Goal: Task Accomplishment & Management: Manage account settings

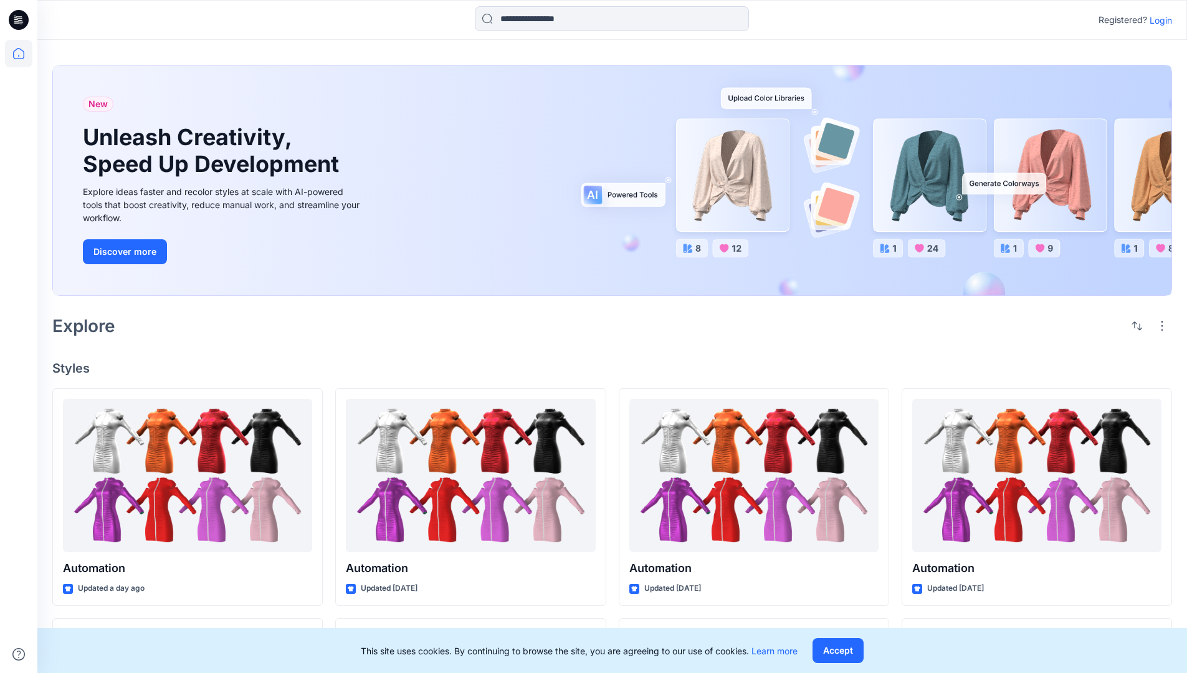
click at [1158, 20] on p "Login" at bounding box center [1161, 20] width 22 height 13
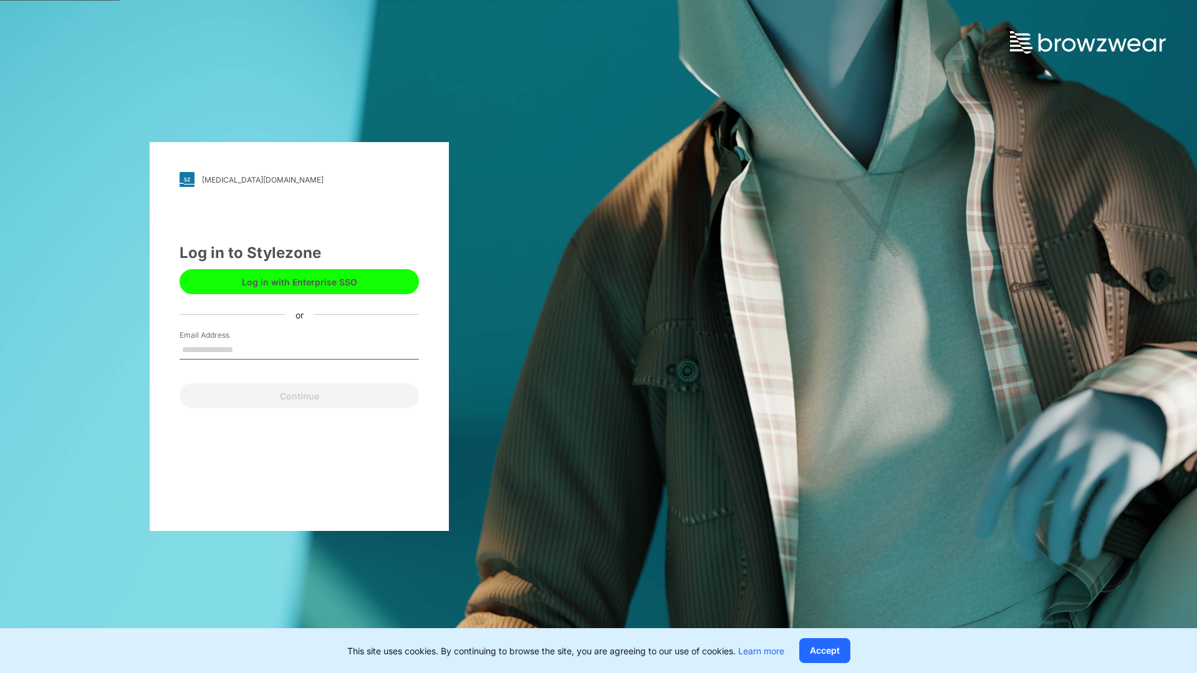
click at [246, 349] on input "Email Address" at bounding box center [298, 350] width 239 height 19
type input "**********"
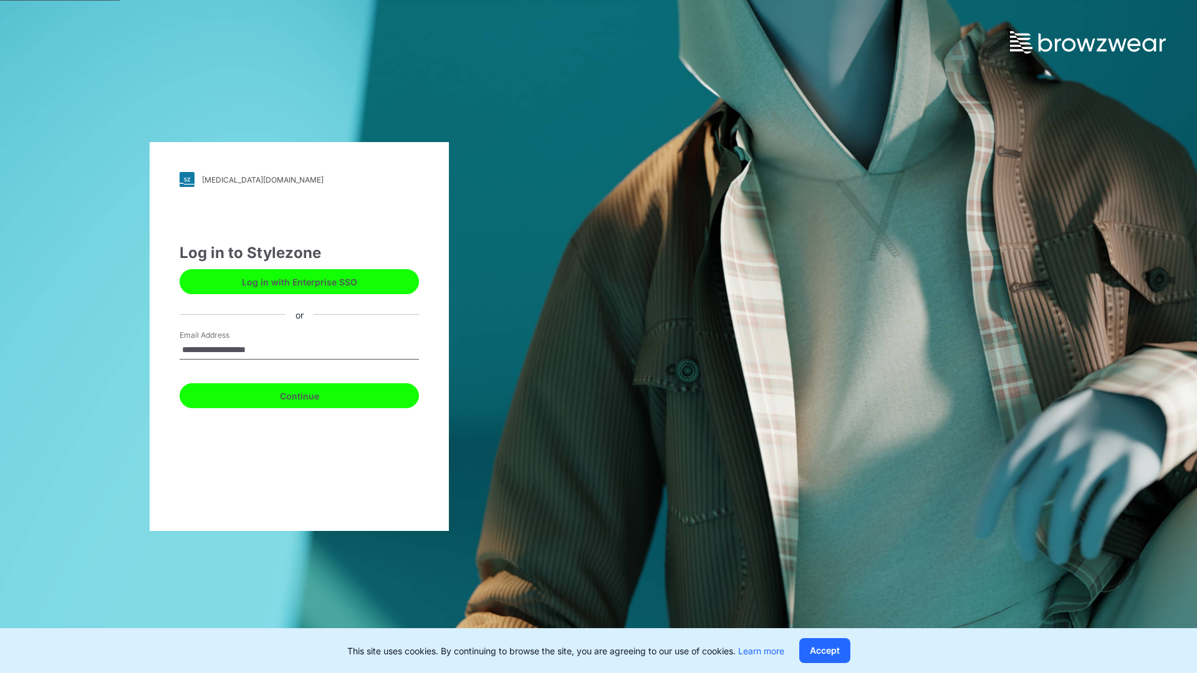
click at [313, 394] on button "Continue" at bounding box center [298, 395] width 239 height 25
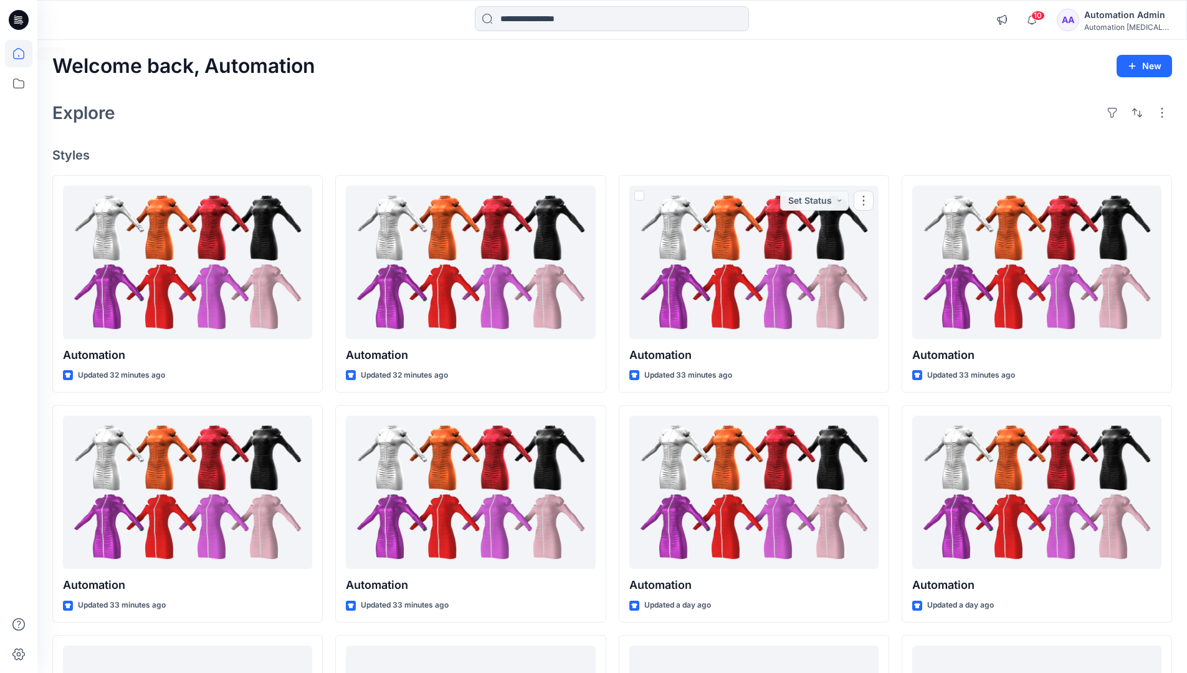
click at [24, 54] on icon at bounding box center [18, 53] width 11 height 11
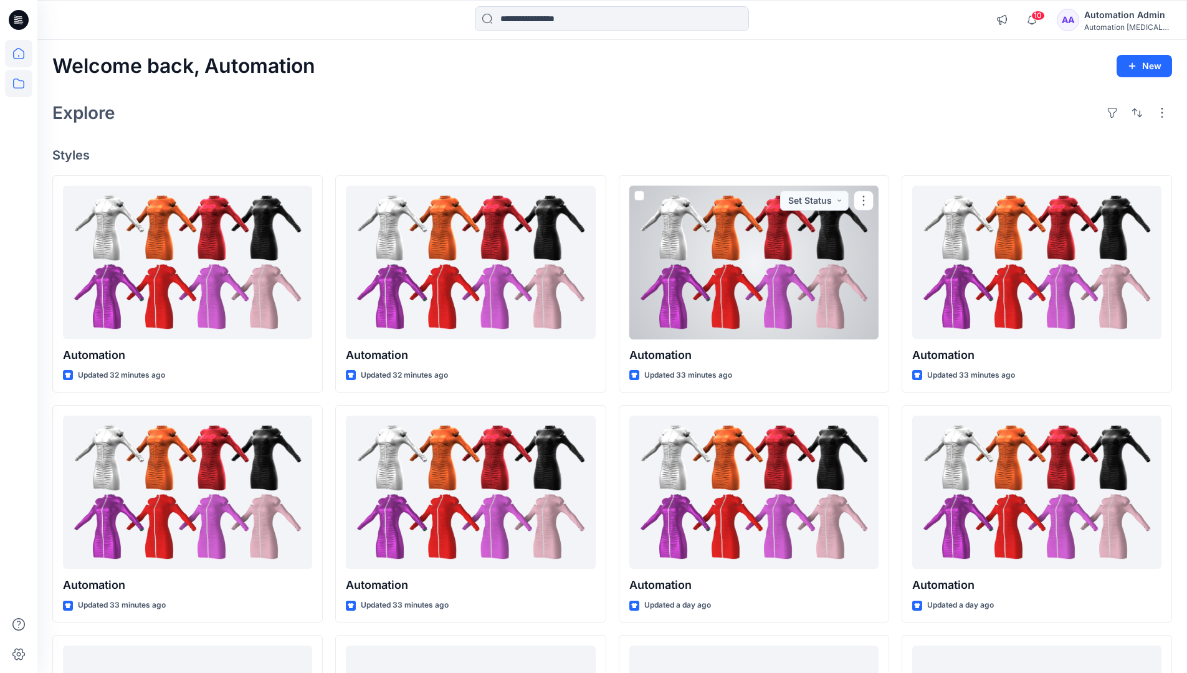
click at [21, 84] on icon at bounding box center [18, 83] width 27 height 27
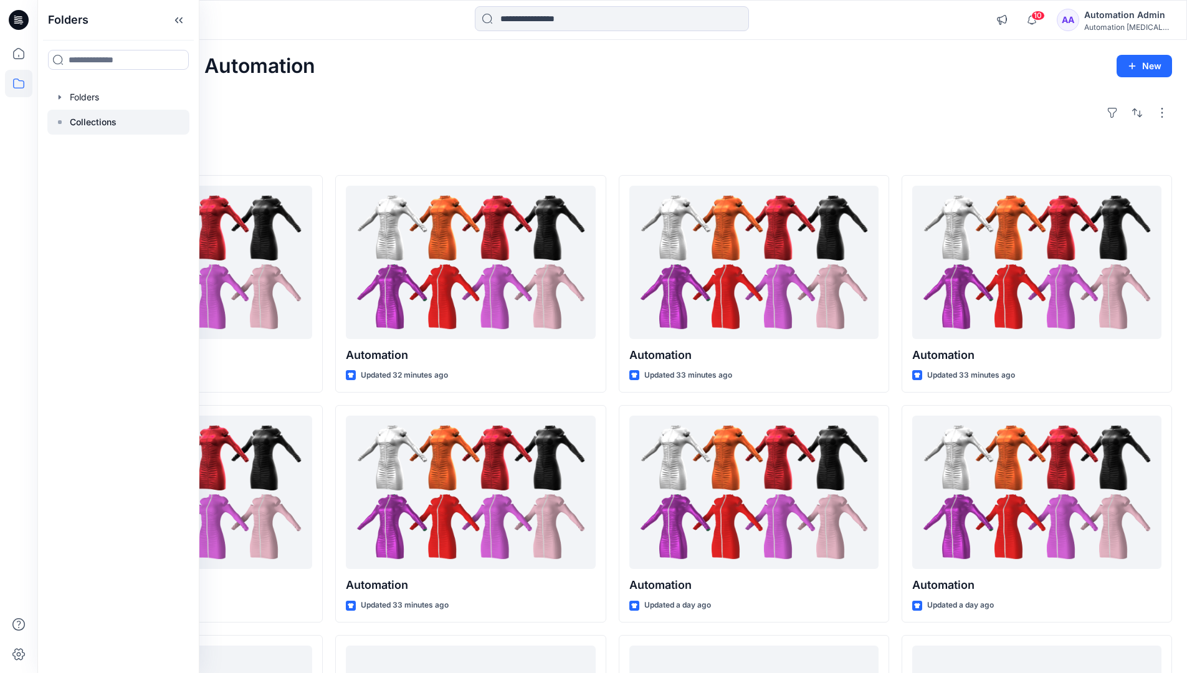
click at [93, 120] on p "Collections" at bounding box center [93, 122] width 47 height 15
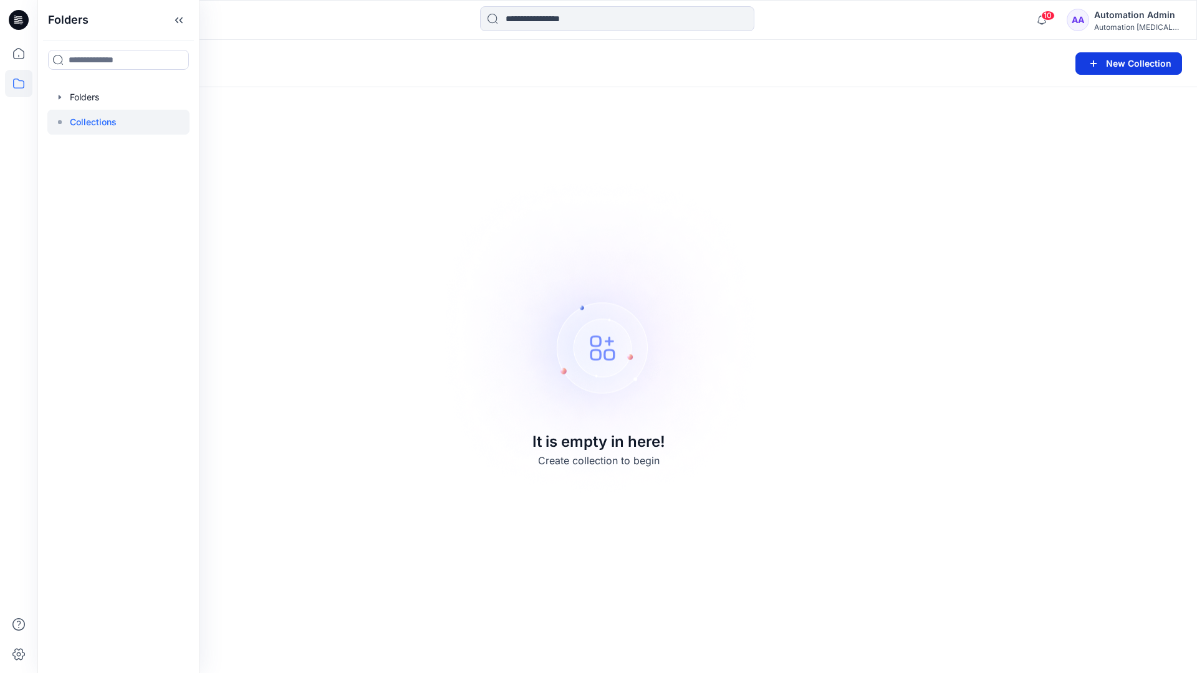
click at [1111, 64] on button "New Collection" at bounding box center [1128, 63] width 107 height 22
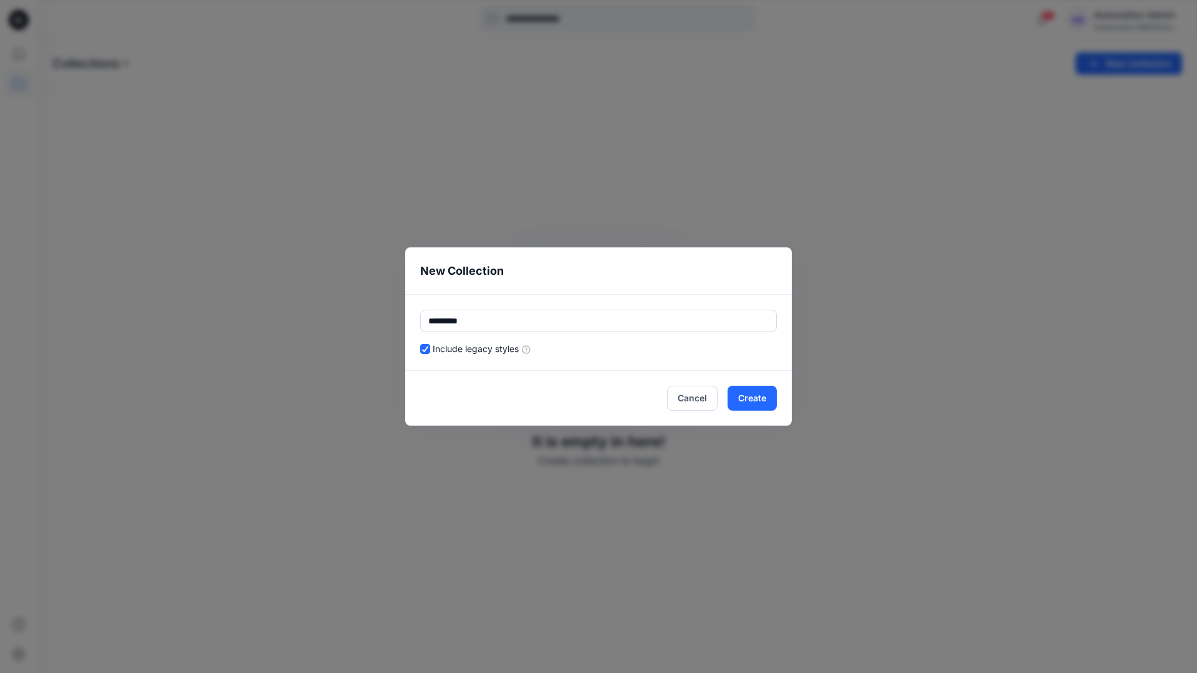
type input "*********"
click at [638, 346] on div "Include legacy styles" at bounding box center [598, 348] width 356 height 13
click at [696, 396] on button "Cancel" at bounding box center [692, 398] width 50 height 25
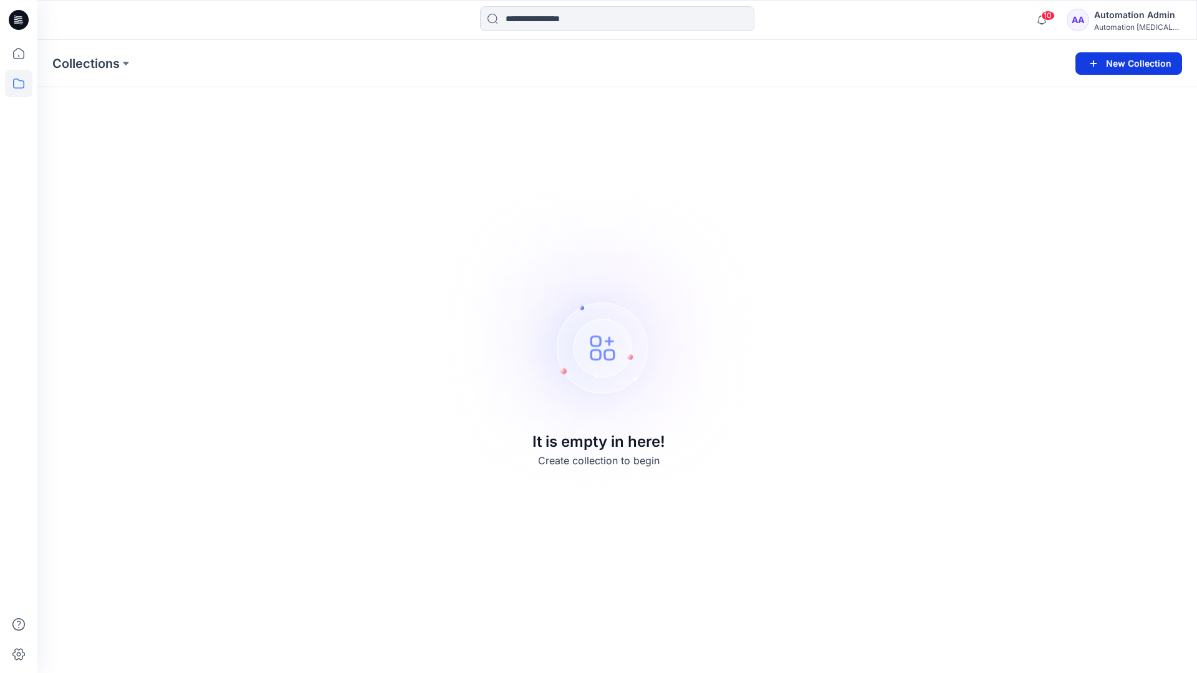
click at [1135, 62] on button "New Collection" at bounding box center [1128, 63] width 107 height 22
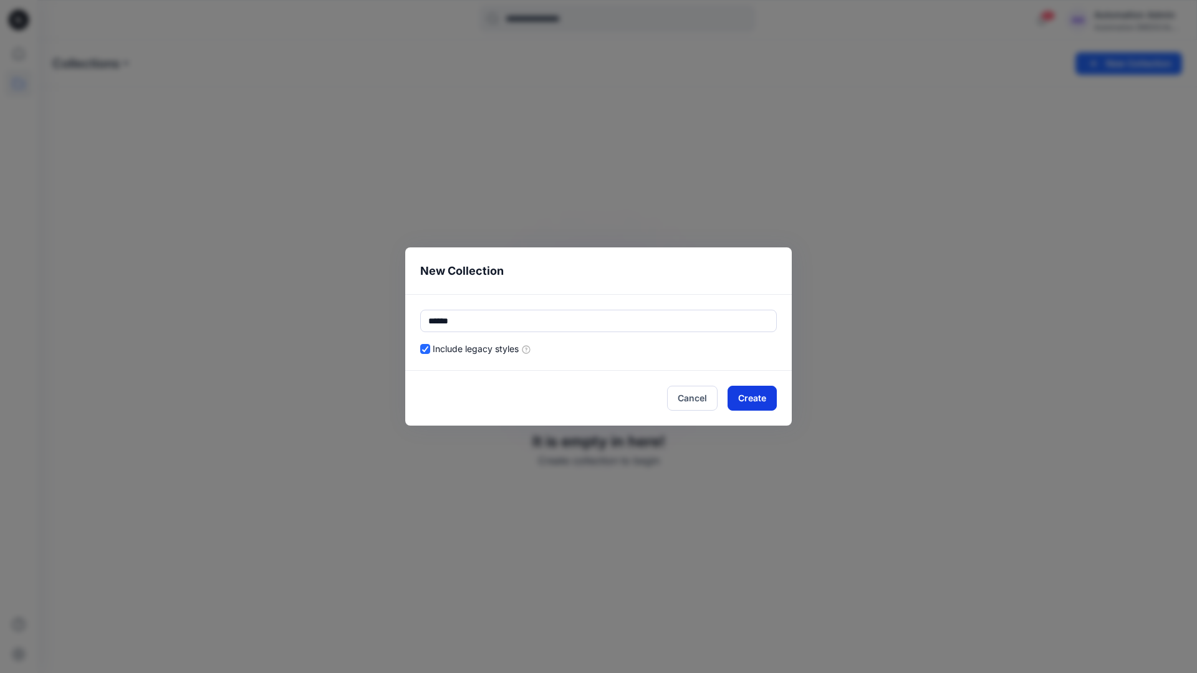
type input "******"
click at [765, 396] on button "Create" at bounding box center [751, 398] width 49 height 25
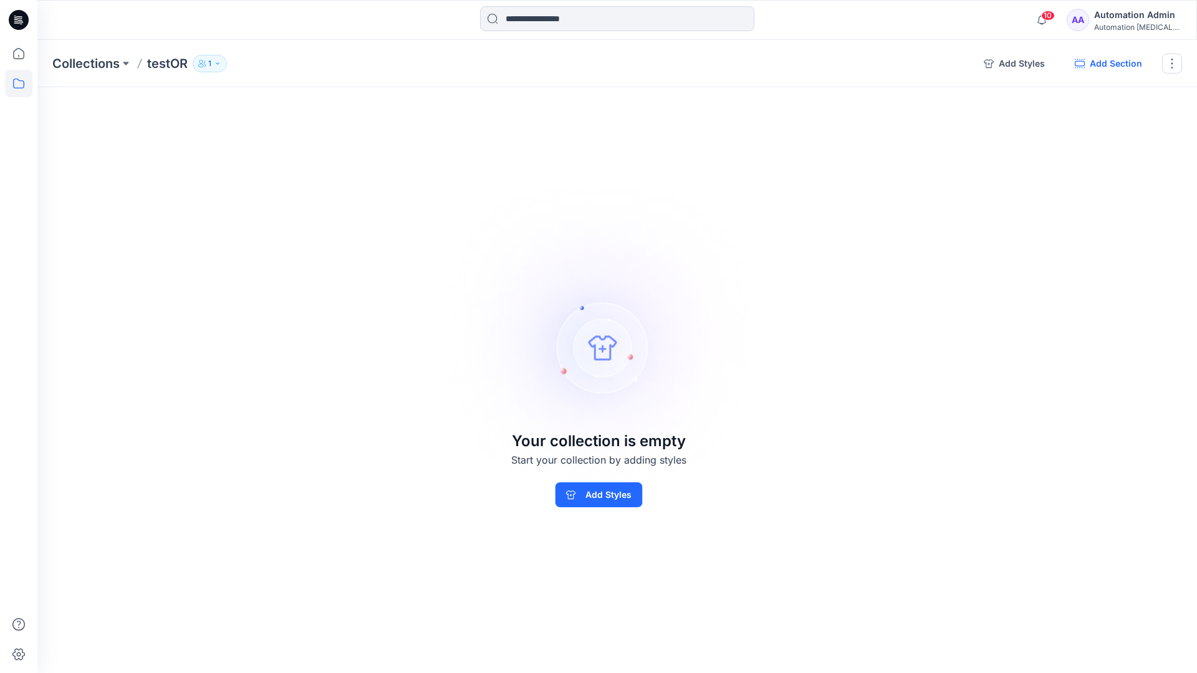
click at [1113, 64] on button "Add Section" at bounding box center [1107, 64] width 87 height 20
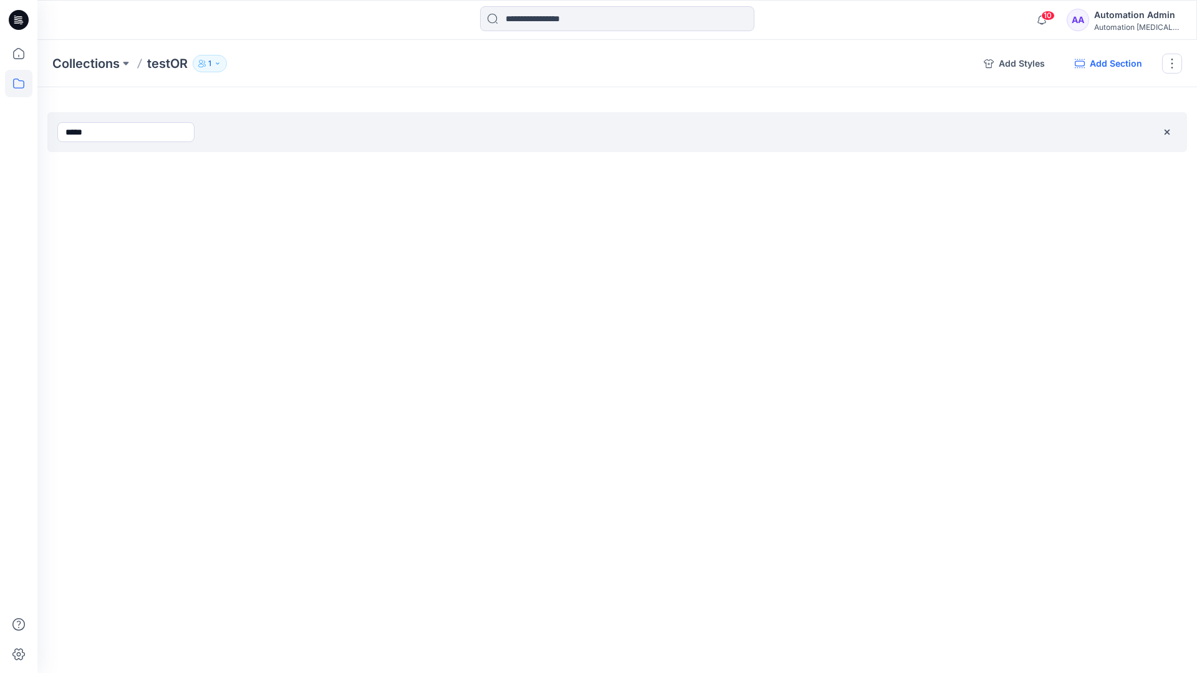
type input "*****"
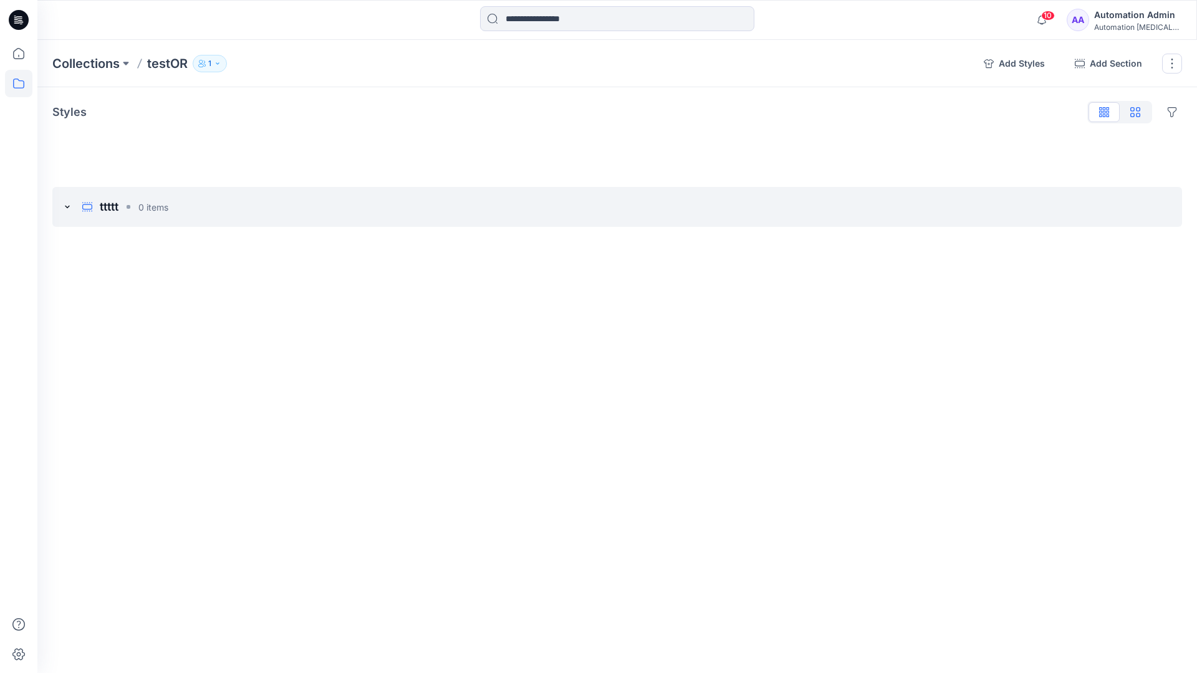
click at [1135, 113] on icon "button" at bounding box center [1135, 112] width 10 height 10
click at [1104, 113] on icon "button" at bounding box center [1104, 110] width 3 height 6
click at [1170, 64] on button "button" at bounding box center [1172, 64] width 20 height 20
click at [1106, 113] on button "Clone Collection" at bounding box center [1112, 120] width 135 height 23
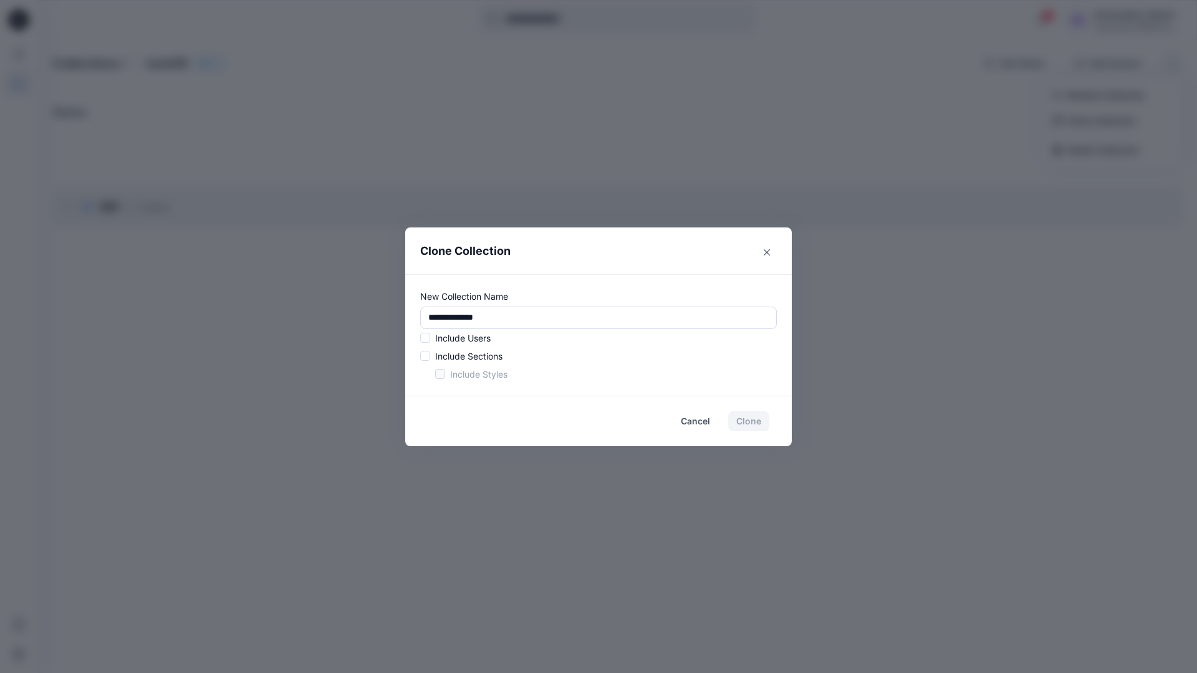
click at [461, 335] on p "Include Users" at bounding box center [462, 338] width 55 height 13
click at [428, 340] on span at bounding box center [425, 338] width 10 height 10
click at [428, 356] on span at bounding box center [425, 356] width 10 height 10
click at [438, 375] on span at bounding box center [440, 374] width 10 height 10
click at [752, 424] on button "Clone" at bounding box center [748, 421] width 41 height 20
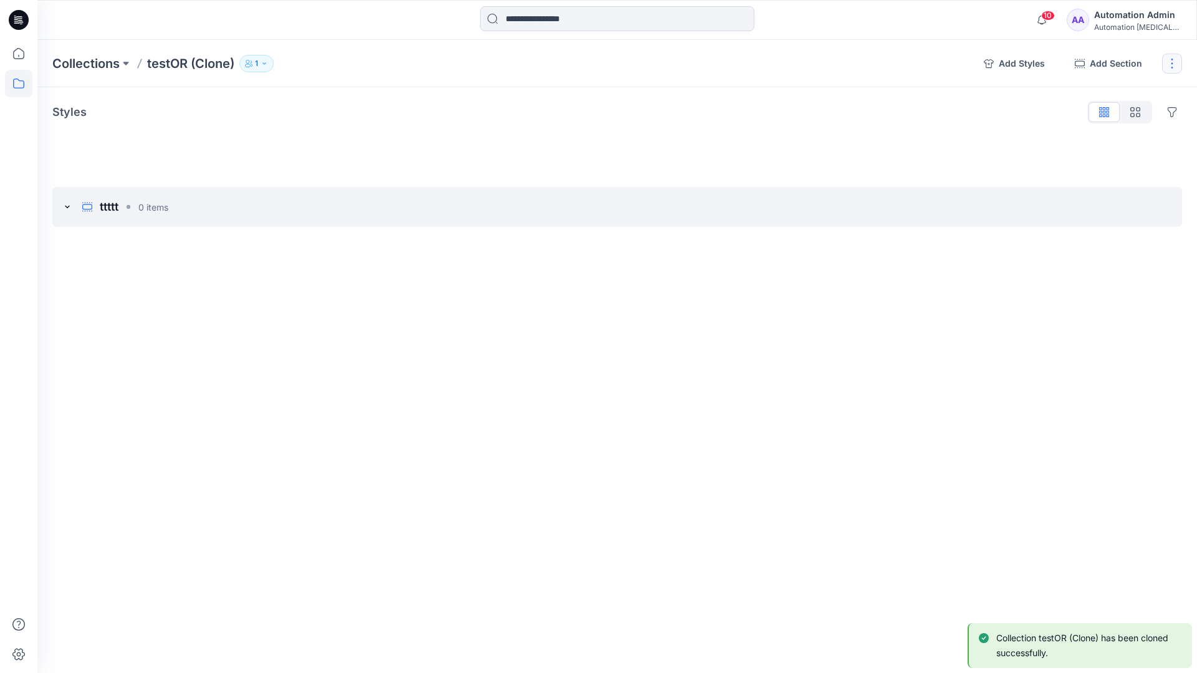
click at [1175, 62] on button "button" at bounding box center [1172, 64] width 20 height 20
click at [1112, 151] on button "Delete Collection" at bounding box center [1112, 149] width 135 height 23
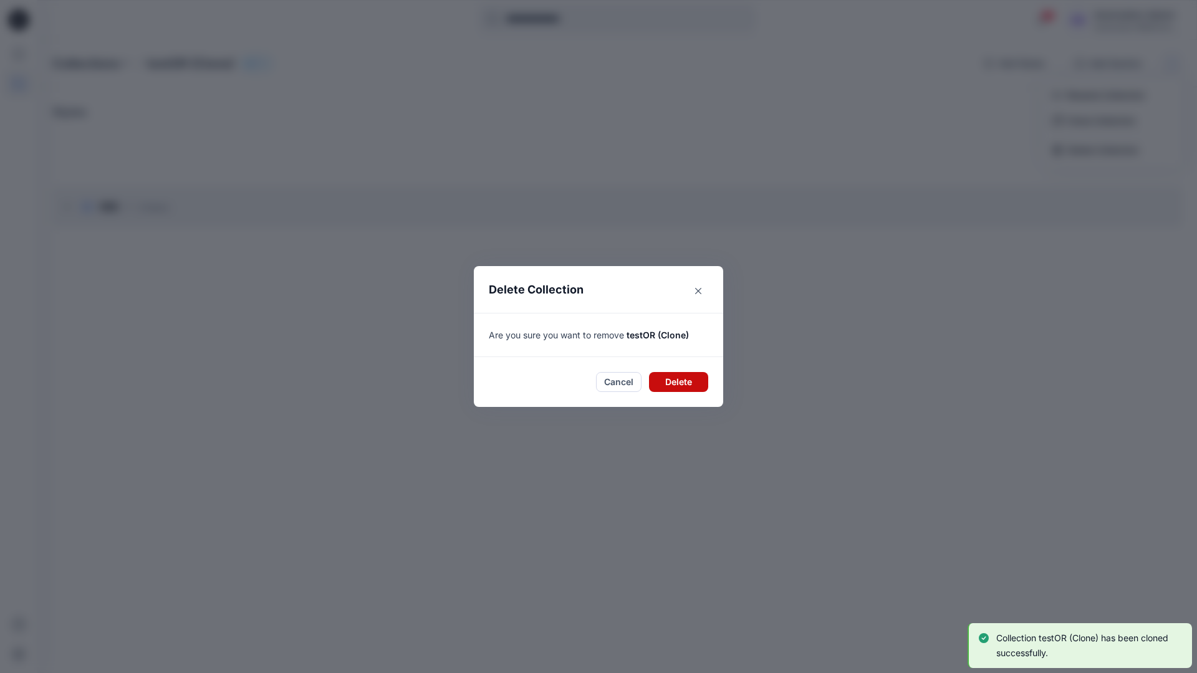
click at [671, 379] on button "Delete" at bounding box center [678, 382] width 59 height 20
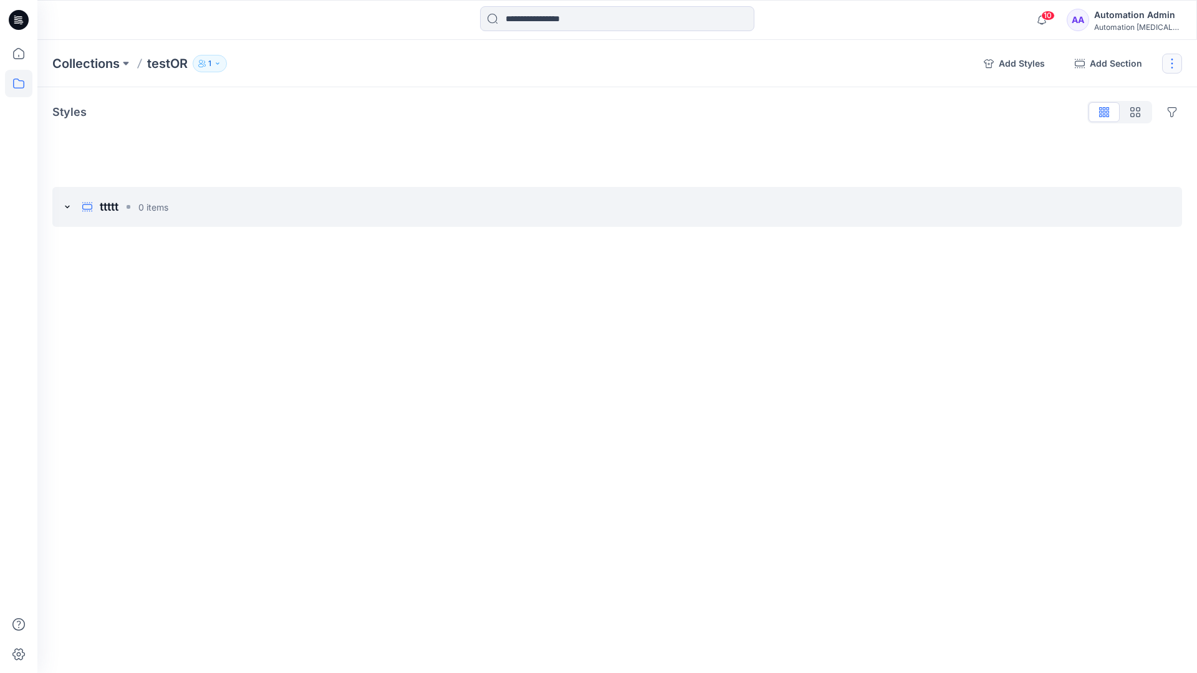
click at [1169, 63] on button "button" at bounding box center [1172, 64] width 20 height 20
click at [1086, 154] on button "Delete Collection" at bounding box center [1112, 149] width 135 height 23
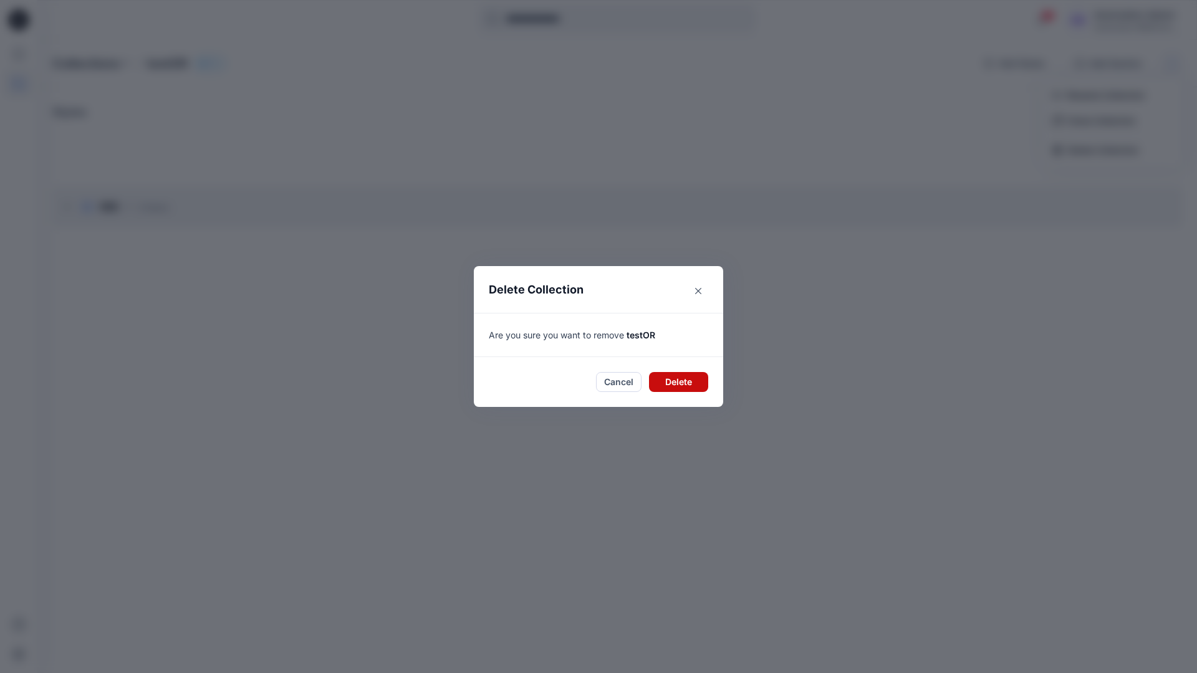
click at [682, 385] on button "Delete" at bounding box center [678, 382] width 59 height 20
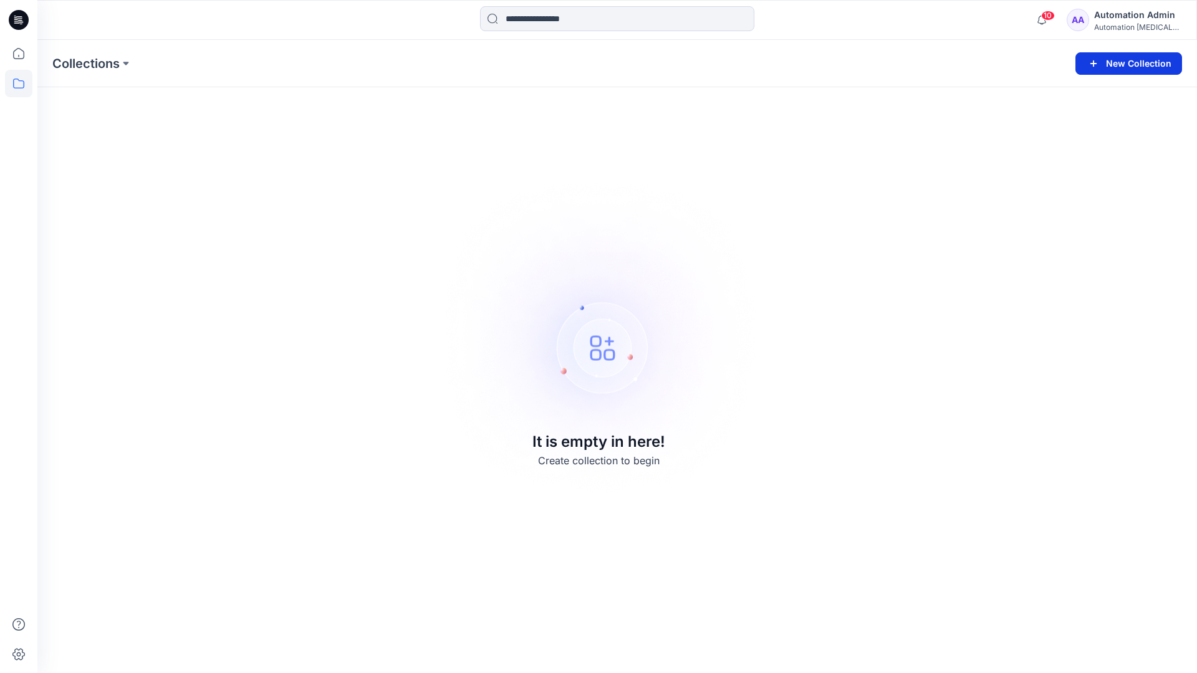
click at [1139, 67] on button "New Collection" at bounding box center [1128, 63] width 107 height 22
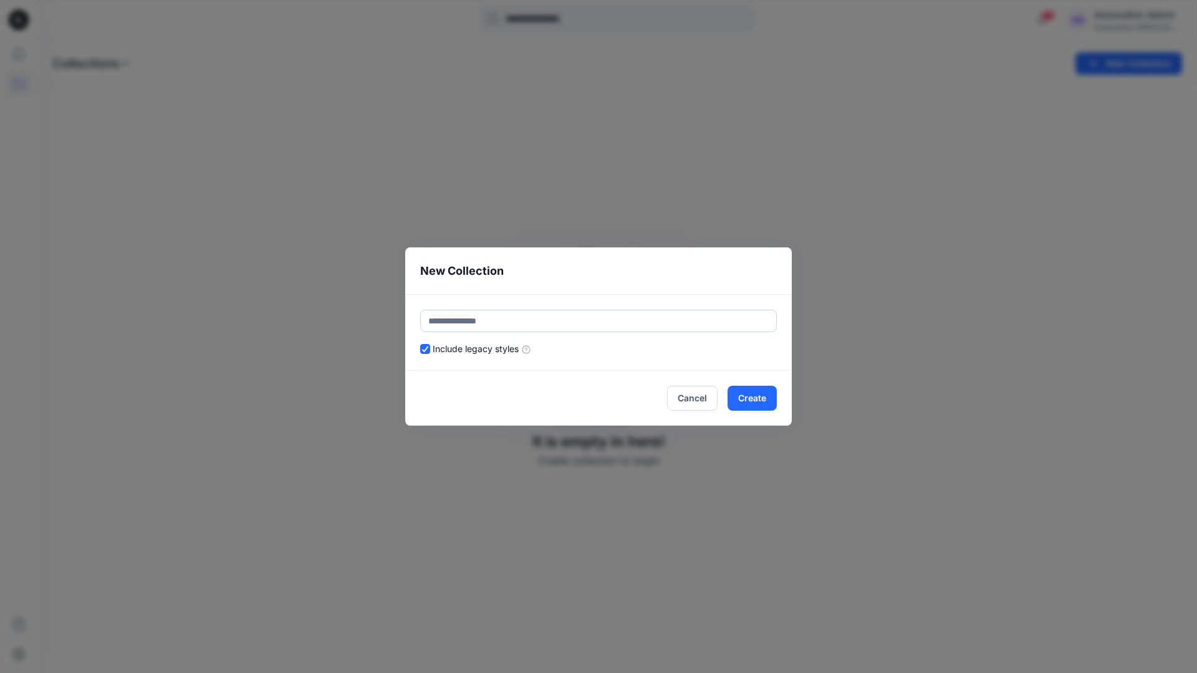
click at [558, 320] on input "text" at bounding box center [598, 321] width 356 height 22
type input "******"
click at [663, 279] on header "New Collection" at bounding box center [598, 270] width 386 height 47
click at [765, 402] on button "Create" at bounding box center [751, 398] width 49 height 25
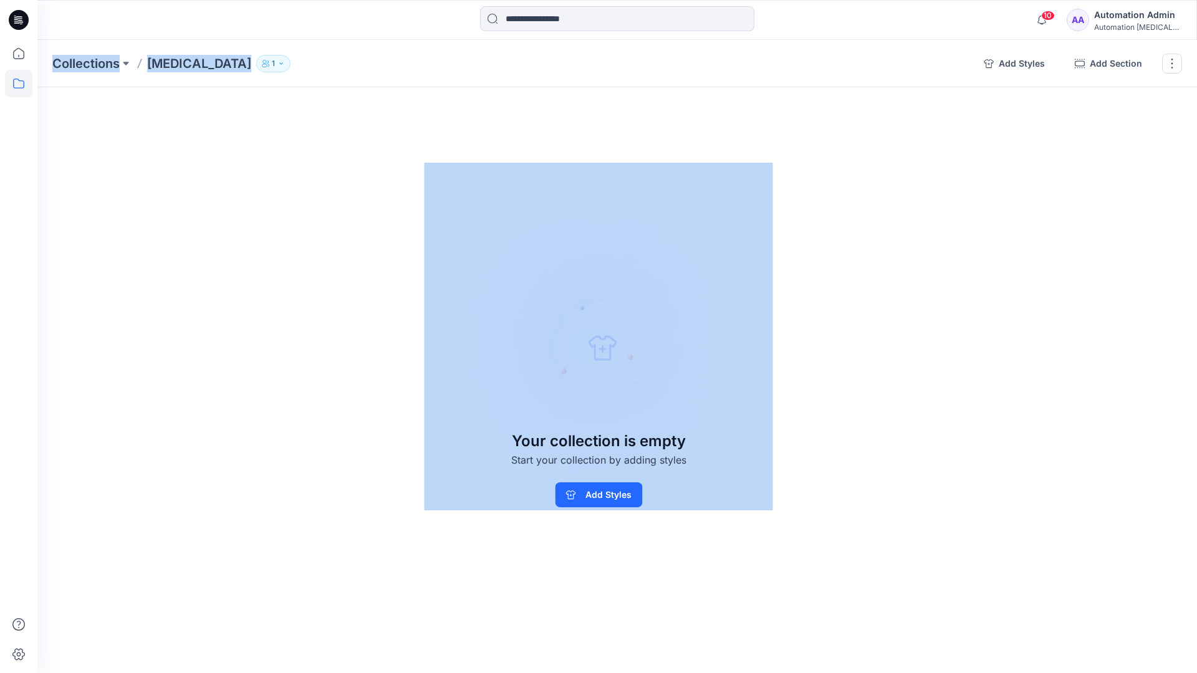
drag, startPoint x: 765, startPoint y: 402, endPoint x: 527, endPoint y: 340, distance: 245.9
click at [573, 502] on button "Add Styles" at bounding box center [598, 494] width 87 height 25
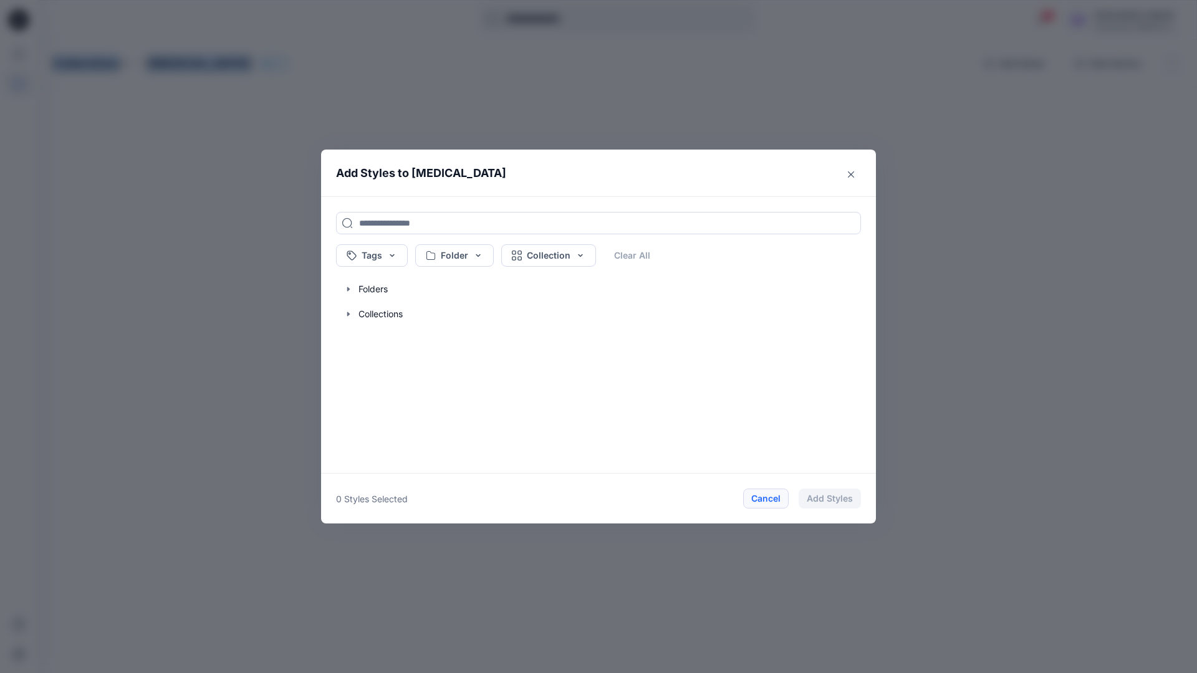
click at [765, 499] on button "Cancel" at bounding box center [765, 499] width 45 height 20
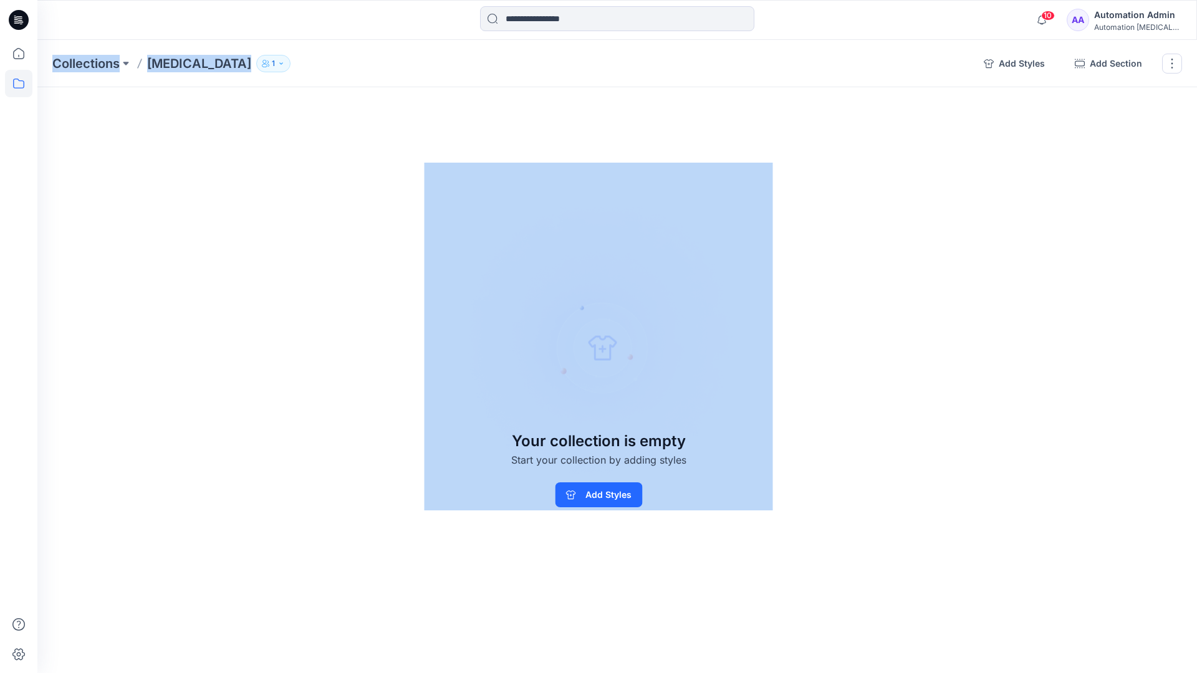
click at [1156, 14] on div "Automation Admin" at bounding box center [1137, 14] width 87 height 15
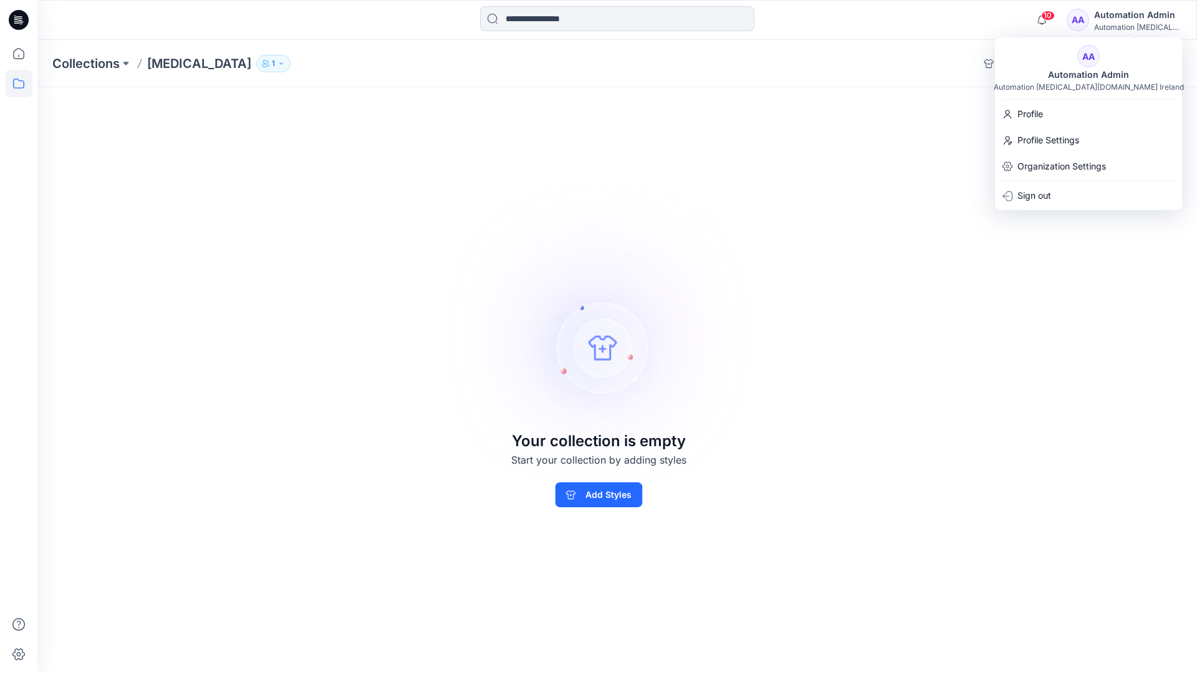
click at [882, 124] on div "Collections Testim 1 Add Styles Add Section Rename Collection Clone Collection …" at bounding box center [616, 356] width 1159 height 633
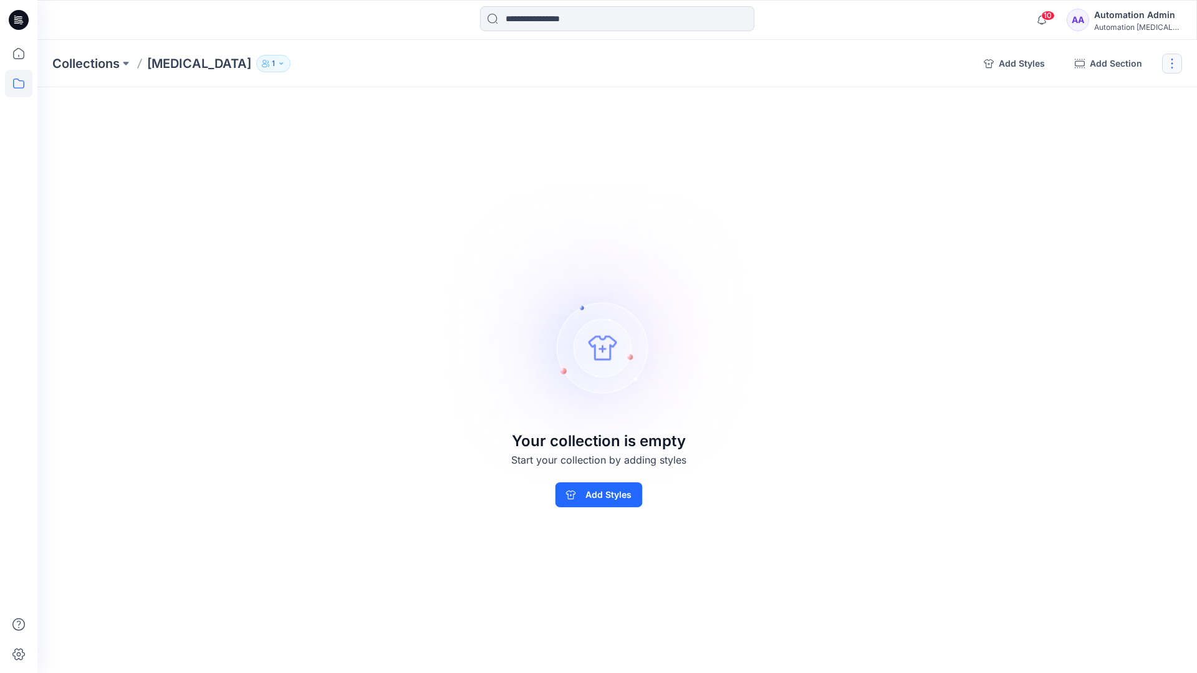
click at [1170, 67] on button "button" at bounding box center [1172, 64] width 20 height 20
click at [1099, 148] on button "Delete Collection" at bounding box center [1112, 149] width 135 height 23
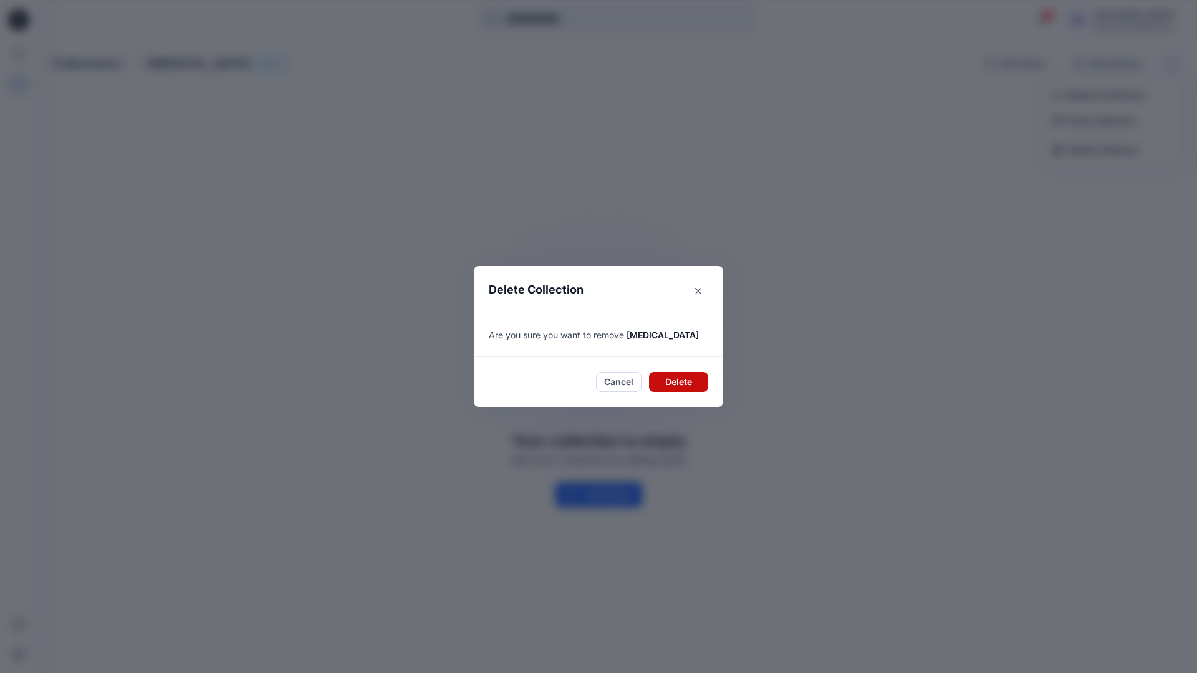
click at [669, 382] on button "Delete" at bounding box center [678, 382] width 59 height 20
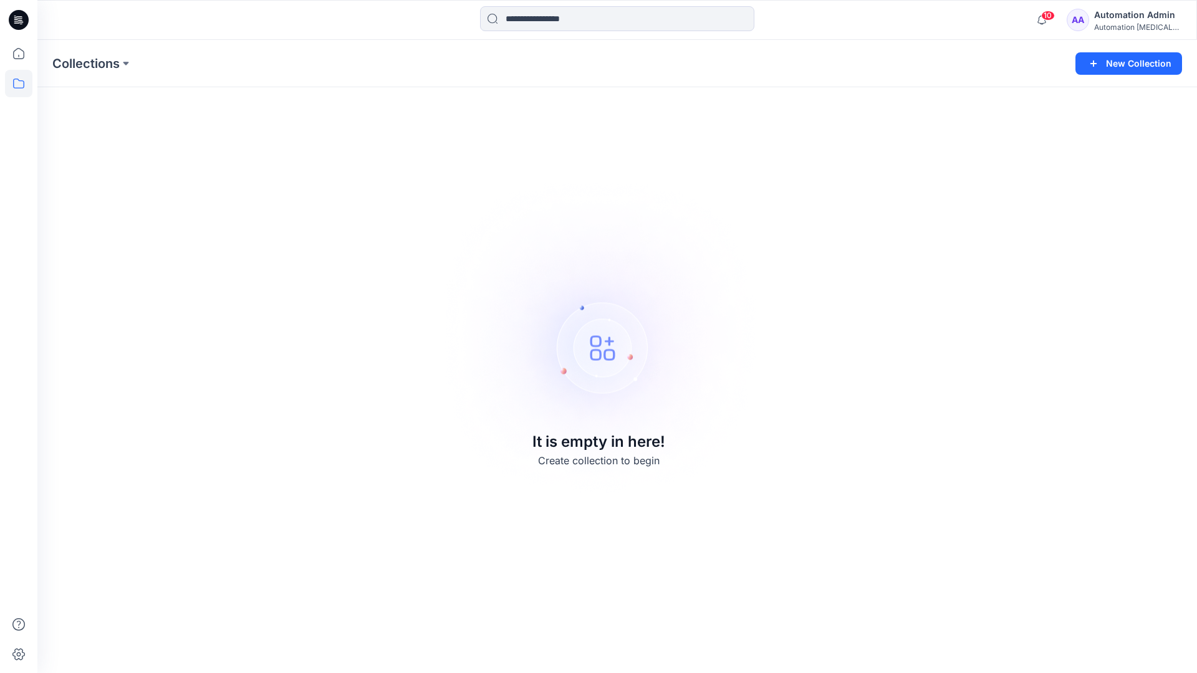
click at [1116, 21] on div "Automation Admin" at bounding box center [1137, 14] width 87 height 15
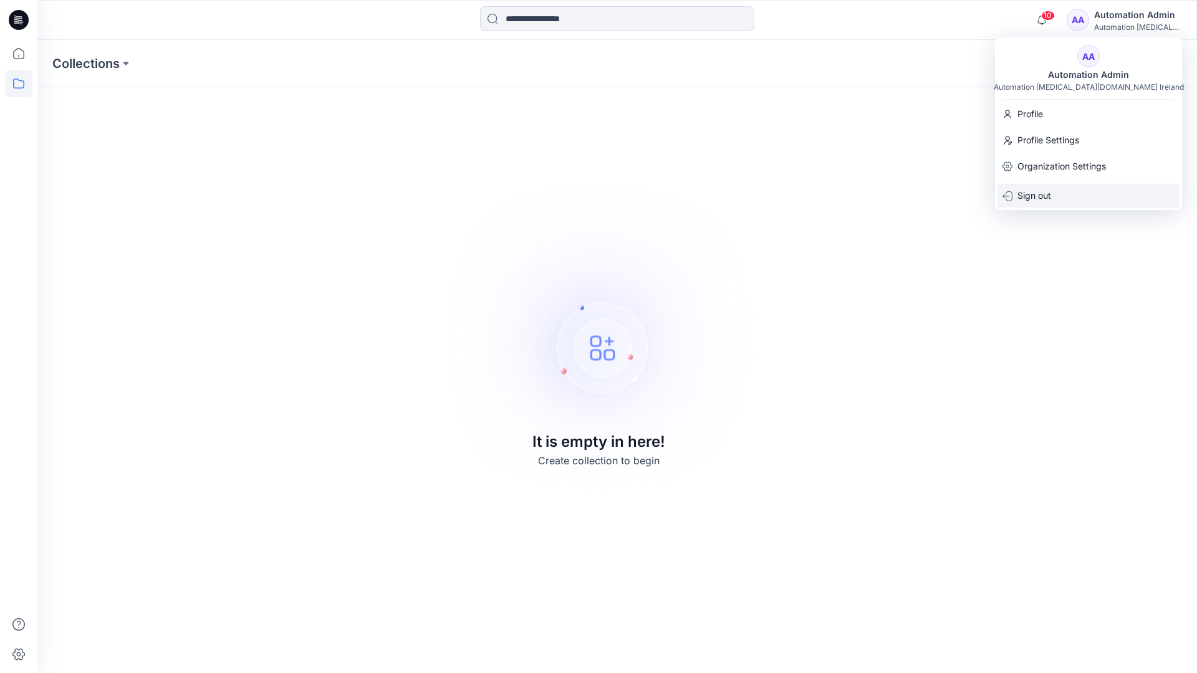
click at [1051, 191] on p "Sign out" at bounding box center [1034, 196] width 34 height 24
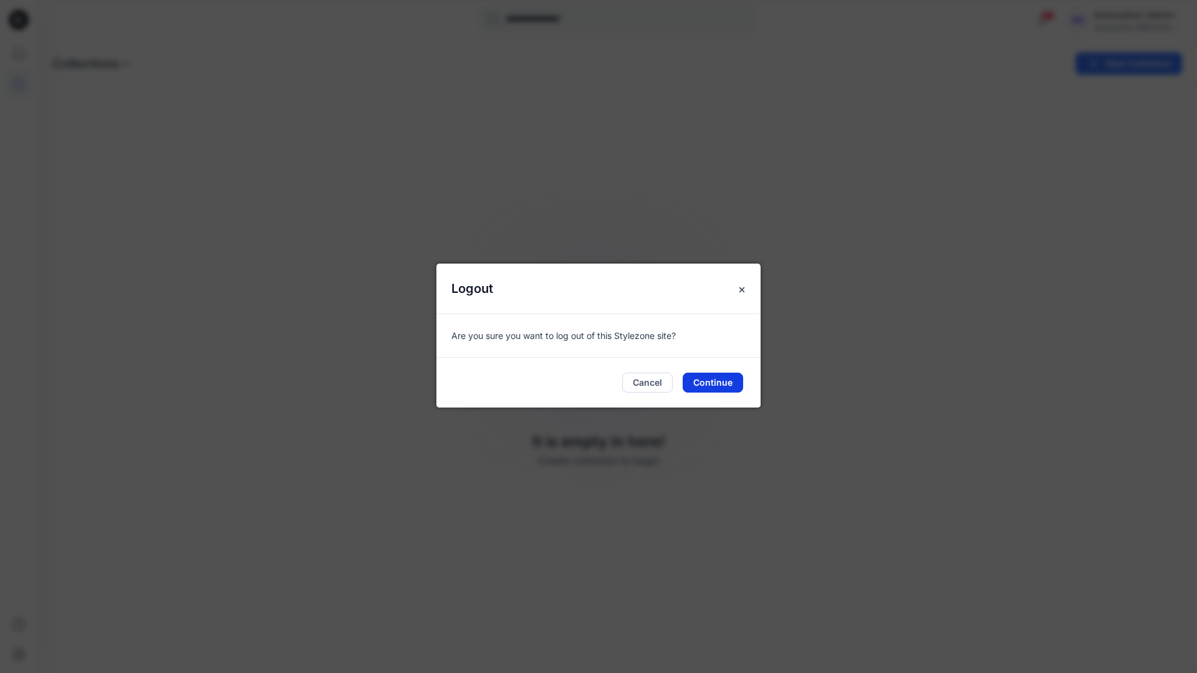
click at [712, 382] on button "Continue" at bounding box center [712, 383] width 60 height 20
